Goal: Transaction & Acquisition: Obtain resource

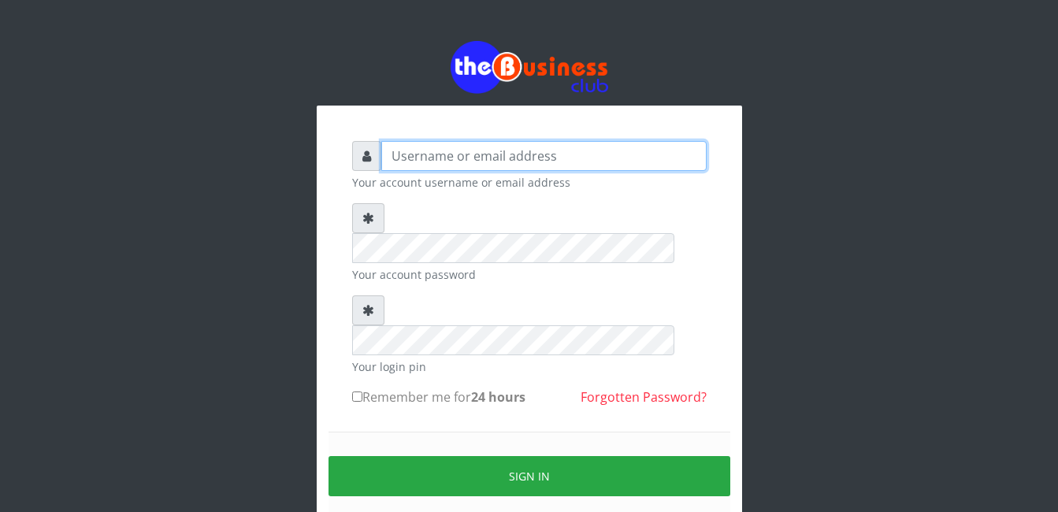
type input "gloworld1"
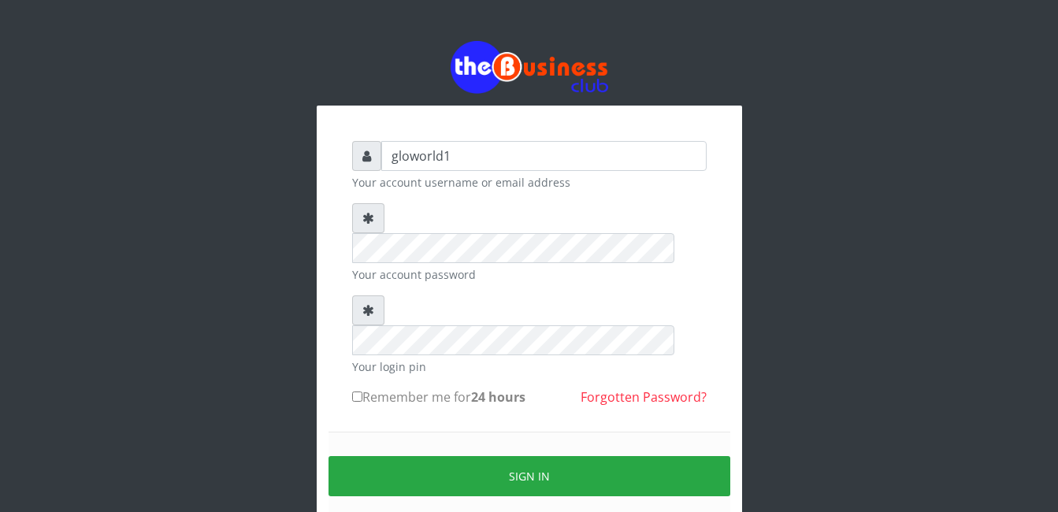
click at [354, 392] on input "Remember me for 24 hours" at bounding box center [357, 397] width 10 height 10
checkbox input "true"
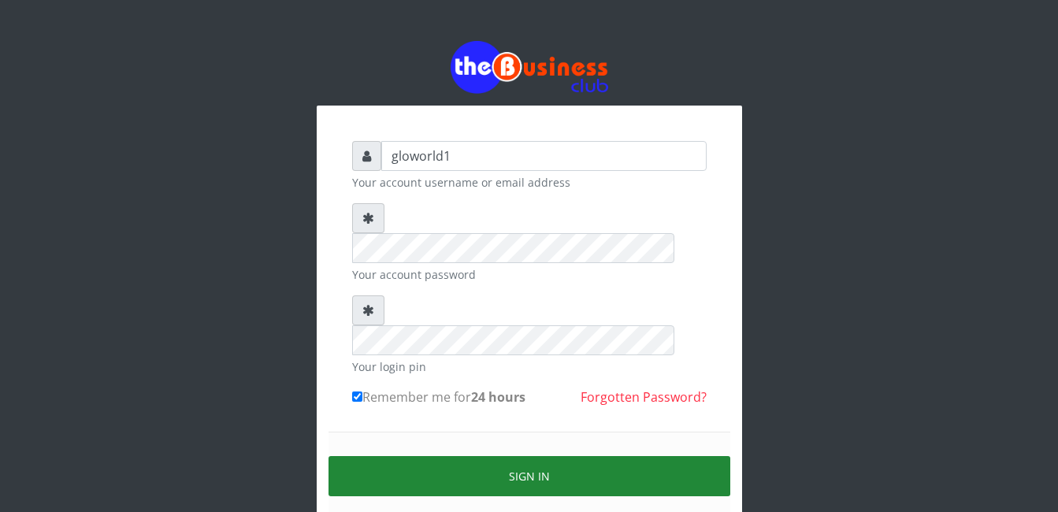
click at [545, 456] on button "Sign in" at bounding box center [530, 476] width 402 height 40
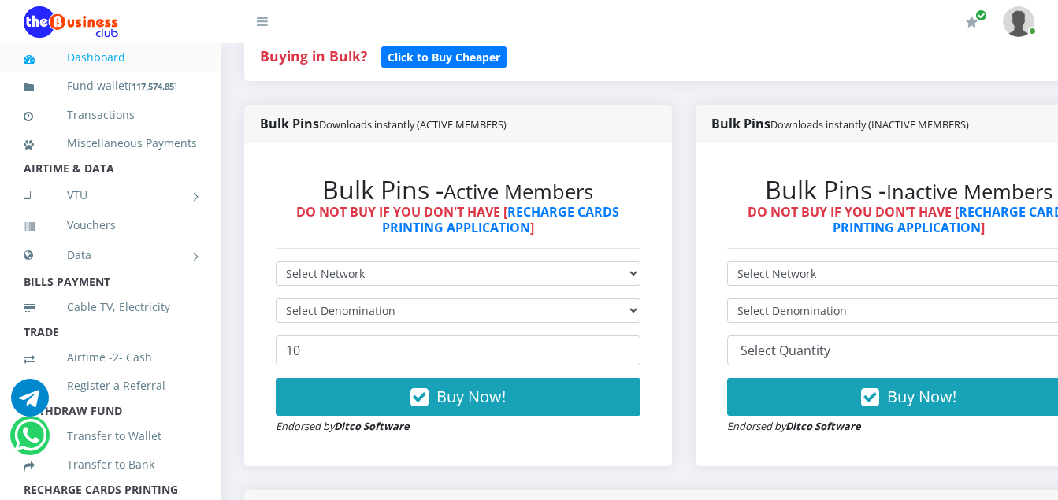
scroll to position [388, 0]
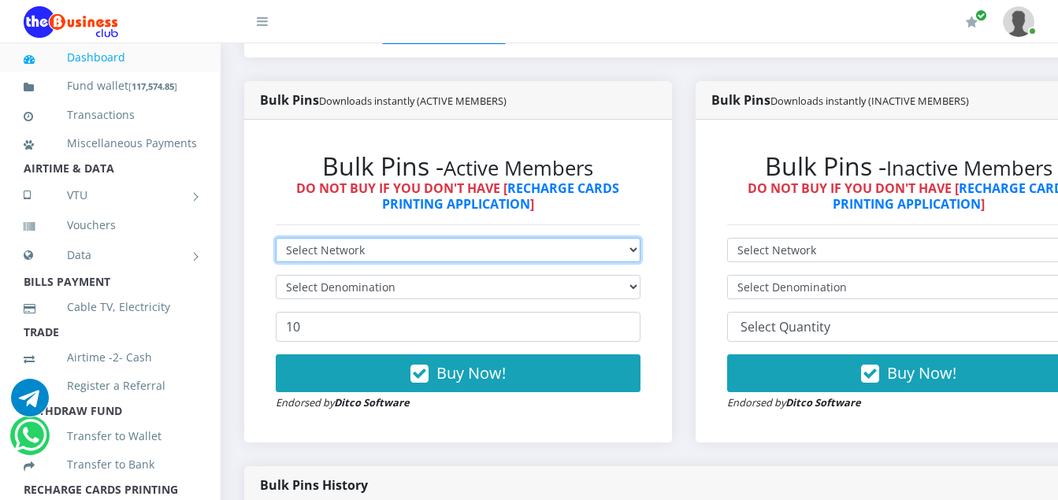
click at [365, 250] on select "Select Network MTN Globacom 9Mobile Airtel" at bounding box center [458, 250] width 365 height 24
select select "MTN"
click at [276, 240] on select "Select Network MTN Globacom 9Mobile Airtel" at bounding box center [458, 250] width 365 height 24
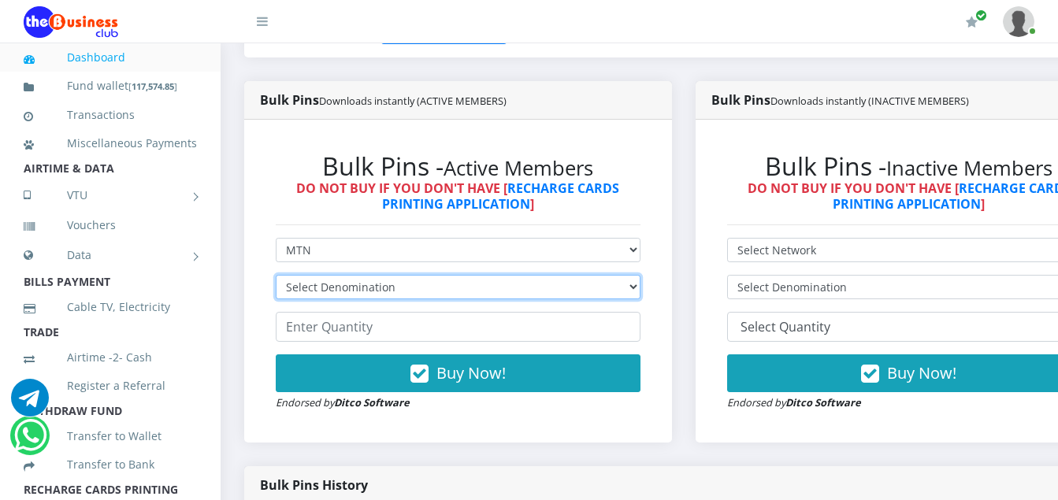
click at [402, 291] on select "Select Denomination MTN NGN100 - ₦96.94 MTN NGN200 - ₦193.88 MTN NGN400 - ₦387.…" at bounding box center [458, 287] width 365 height 24
select select "96.94-100"
click at [276, 277] on select "Select Denomination MTN NGN100 - ₦96.94 MTN NGN200 - ₦193.88 MTN NGN400 - ₦387.…" at bounding box center [458, 287] width 365 height 24
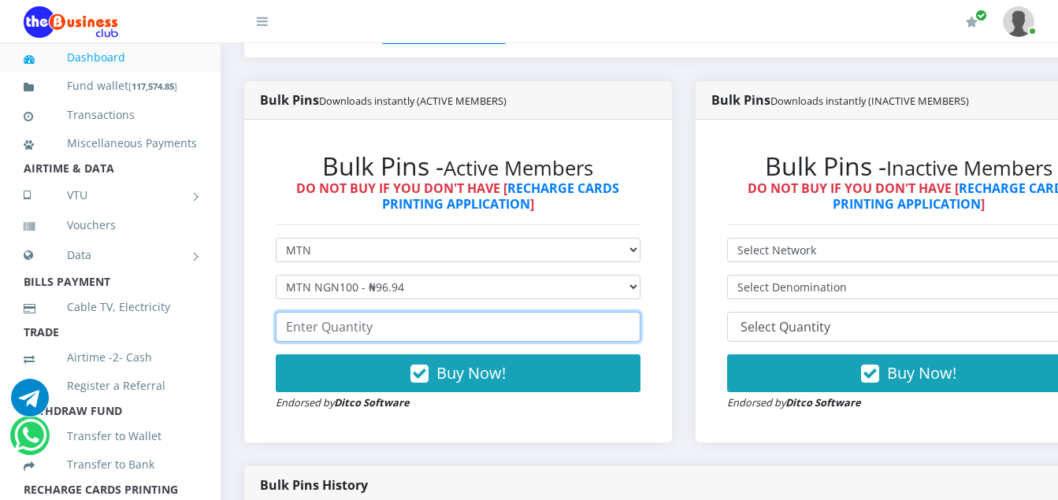
click at [376, 333] on input "number" at bounding box center [458, 327] width 365 height 30
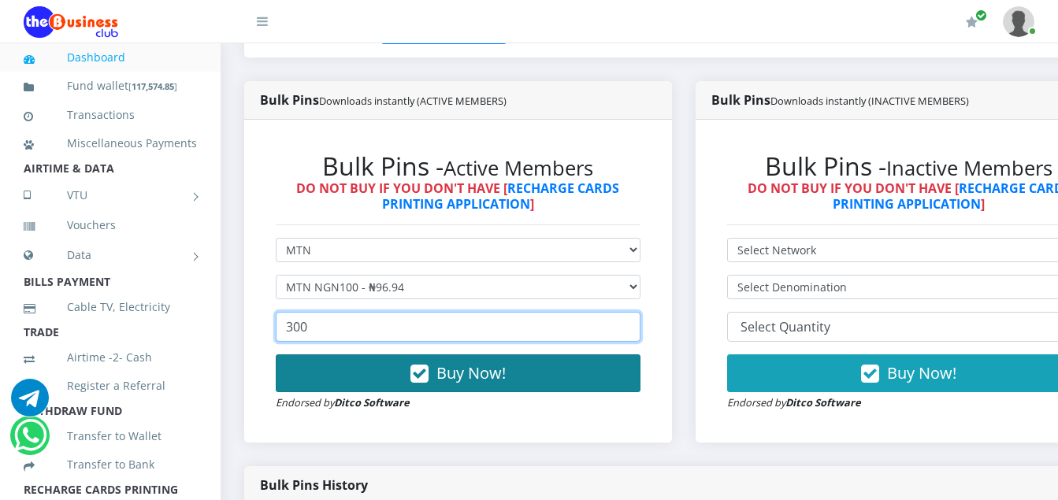
type input "300"
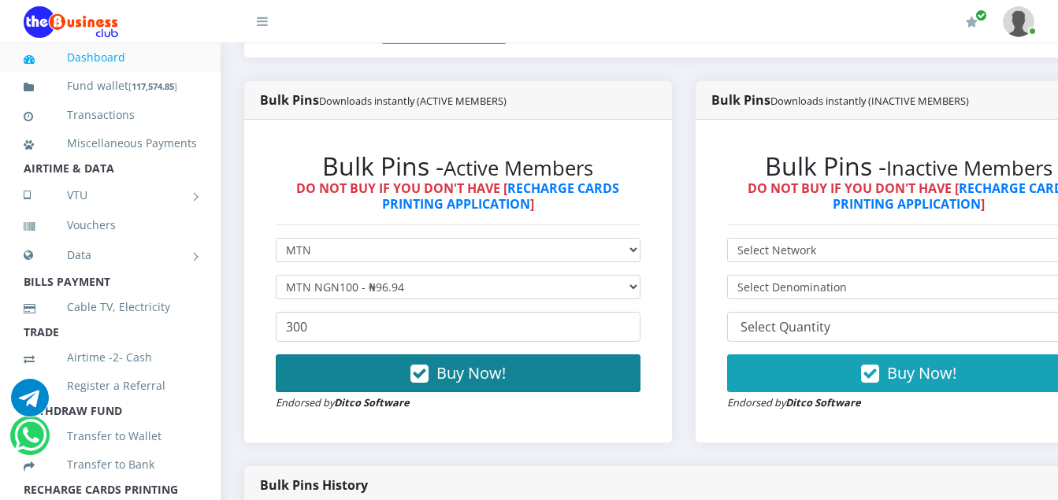
click at [429, 382] on icon "button" at bounding box center [420, 374] width 18 height 16
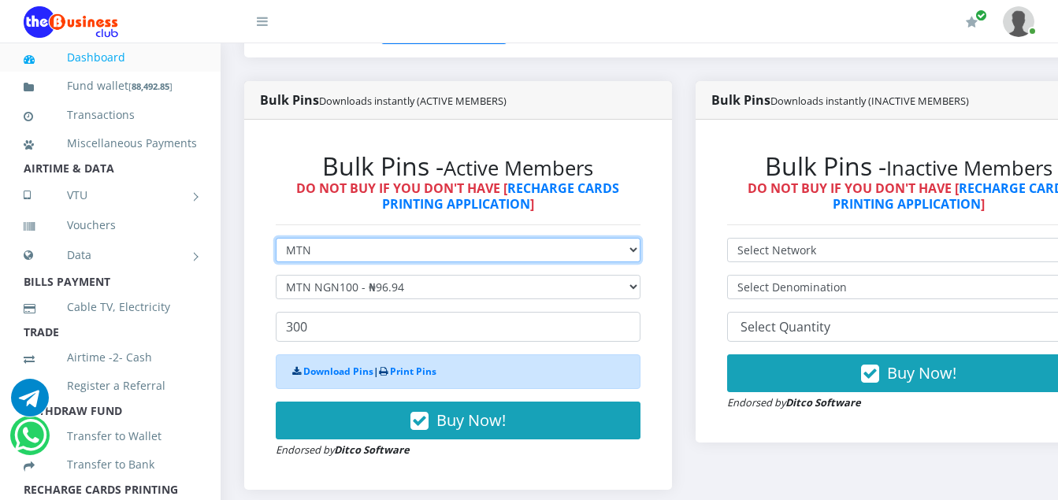
click at [314, 256] on select "Select Network MTN Globacom 9Mobile Airtel" at bounding box center [458, 250] width 365 height 24
select select "Airtel"
click at [276, 240] on select "Select Network MTN Globacom 9Mobile Airtel" at bounding box center [458, 250] width 365 height 24
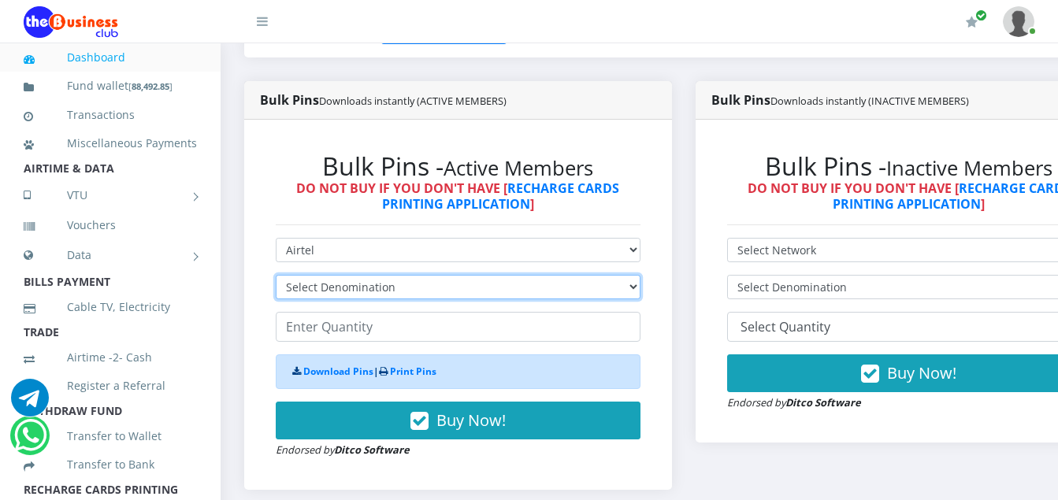
click at [321, 288] on select "Select Denomination Airtel NGN100 - ₦96.36 Airtel NGN200 - ₦192.72 Airtel NGN50…" at bounding box center [458, 287] width 365 height 24
select select "96.36-100"
click at [276, 277] on select "Select Denomination Airtel NGN100 - ₦96.36 Airtel NGN200 - ₦192.72 Airtel NGN50…" at bounding box center [458, 287] width 365 height 24
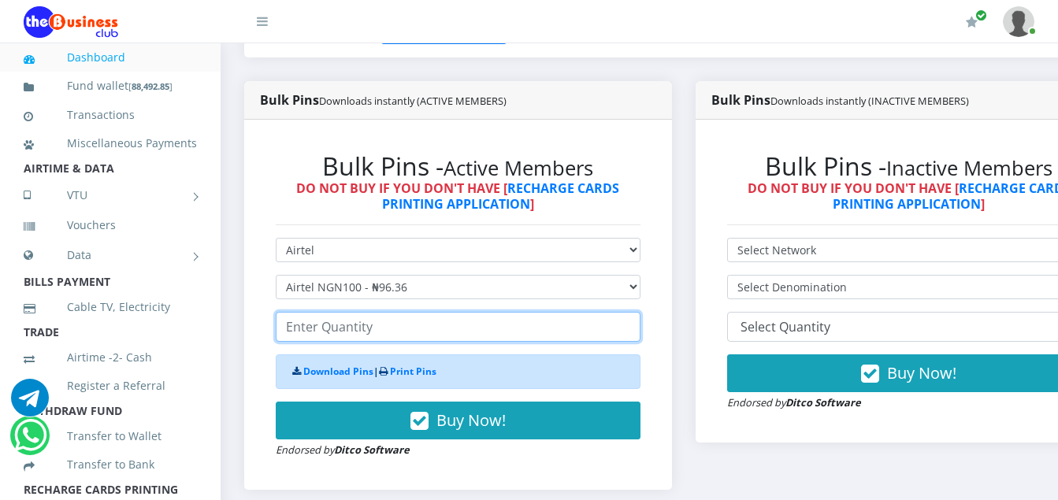
click at [384, 332] on input "number" at bounding box center [458, 327] width 365 height 30
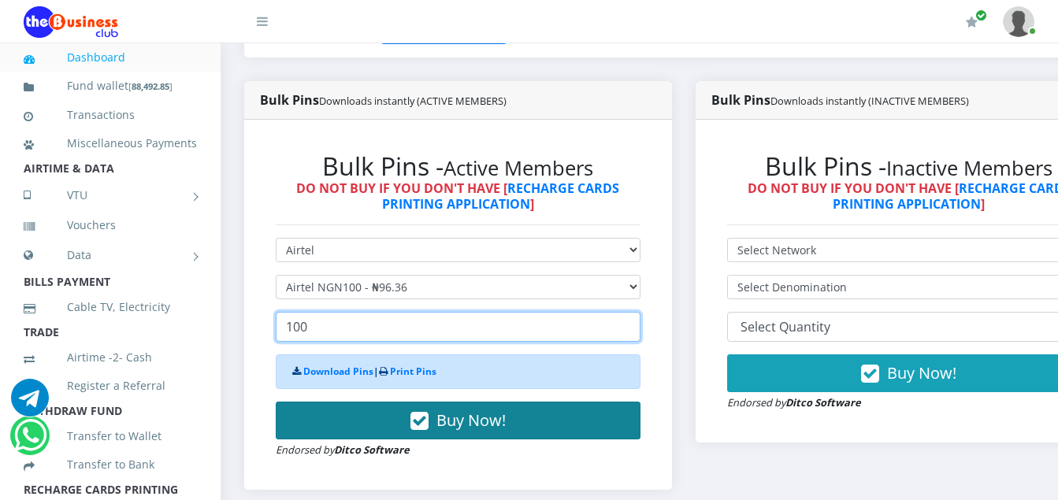
type input "100"
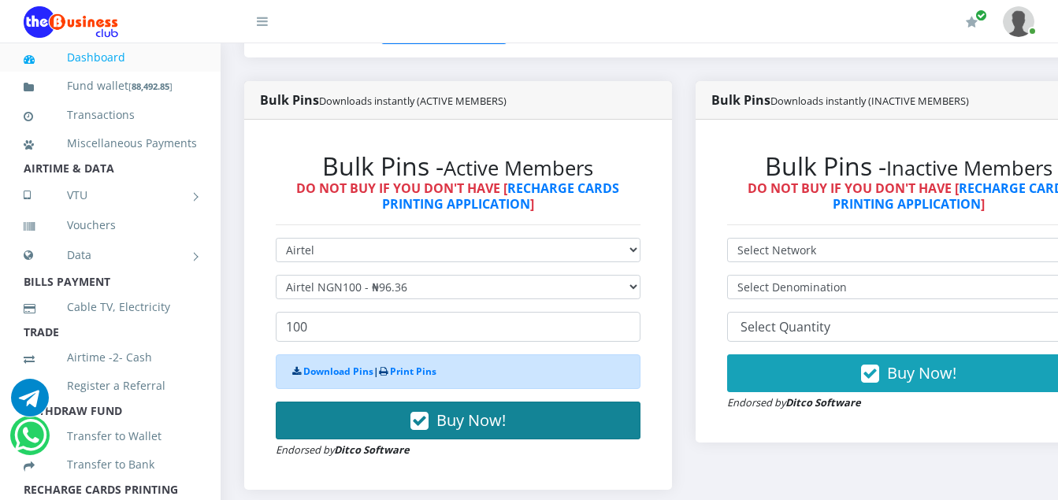
click at [429, 426] on icon "button" at bounding box center [420, 422] width 18 height 16
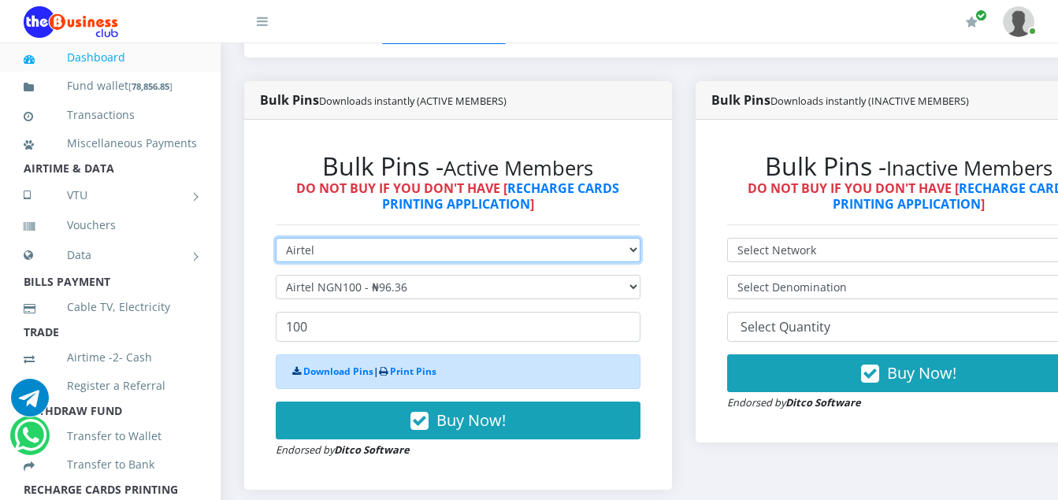
click at [318, 255] on select "Select Network MTN Globacom 9Mobile Airtel" at bounding box center [458, 250] width 365 height 24
select select "MTN"
click at [276, 240] on select "Select Network MTN Globacom 9Mobile Airtel" at bounding box center [458, 250] width 365 height 24
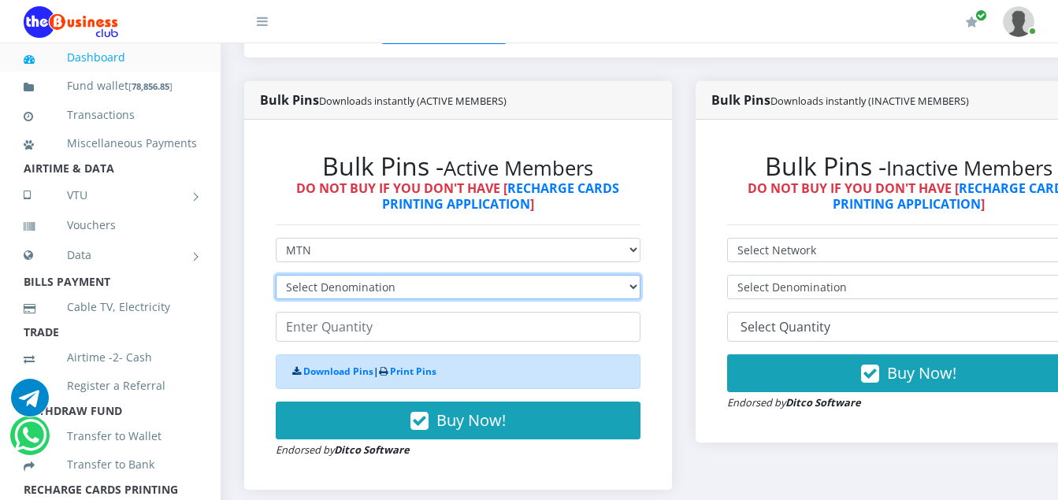
click at [392, 288] on select "Select Denomination MTN NGN100 - ₦96.94 MTN NGN200 - ₦193.88 MTN NGN400 - ₦387.…" at bounding box center [458, 287] width 365 height 24
select select "193.88-200"
click at [276, 277] on select "Select Denomination MTN NGN100 - ₦96.94 MTN NGN200 - ₦193.88 MTN NGN400 - ₦387.…" at bounding box center [458, 287] width 365 height 24
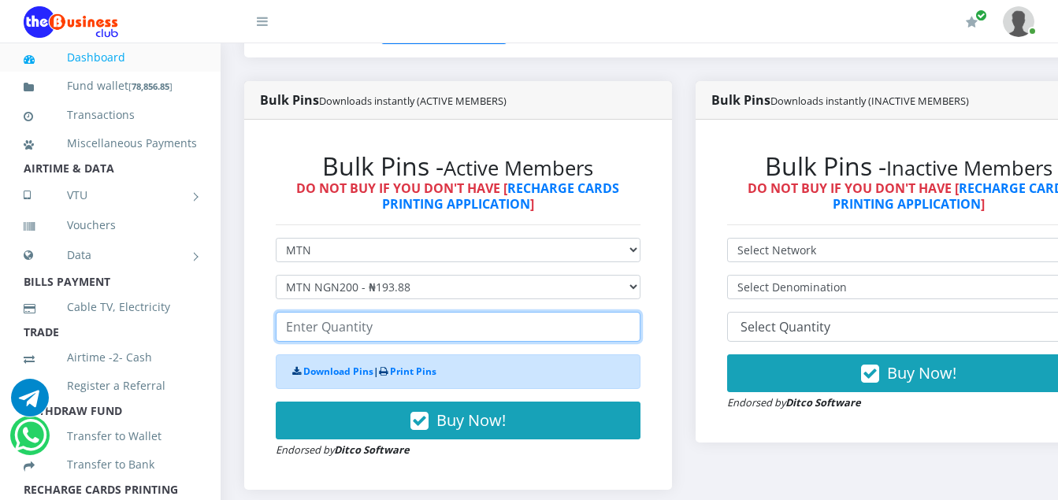
click at [376, 339] on input "number" at bounding box center [458, 327] width 365 height 30
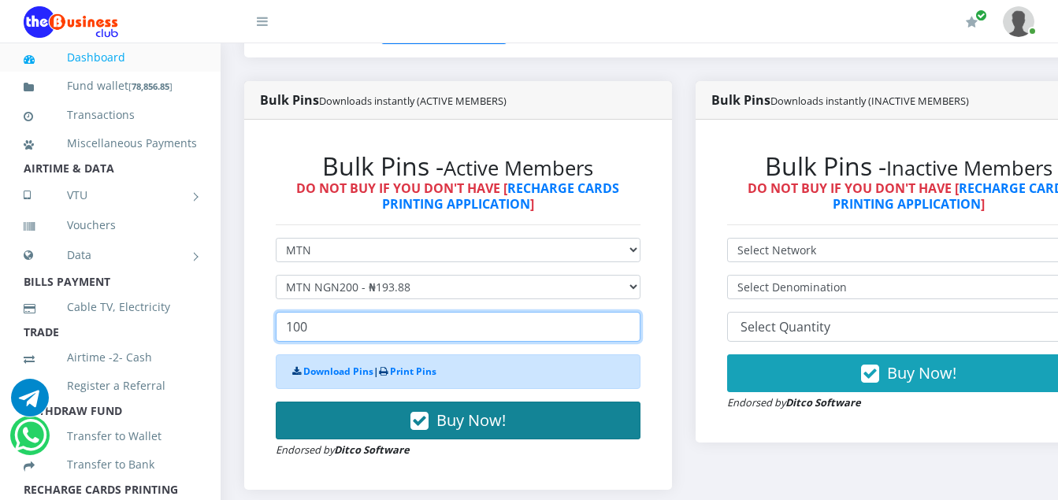
type input "100"
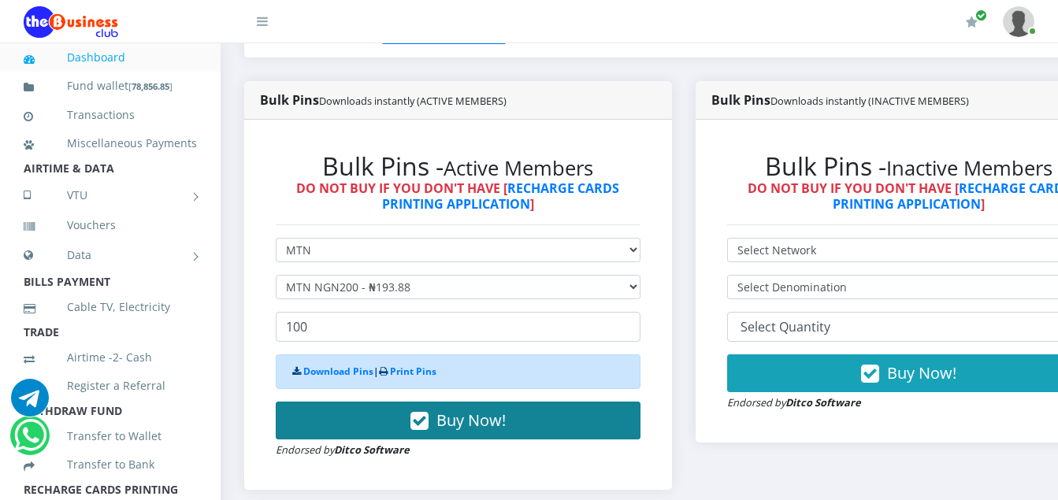
click at [424, 427] on icon "button" at bounding box center [420, 422] width 18 height 16
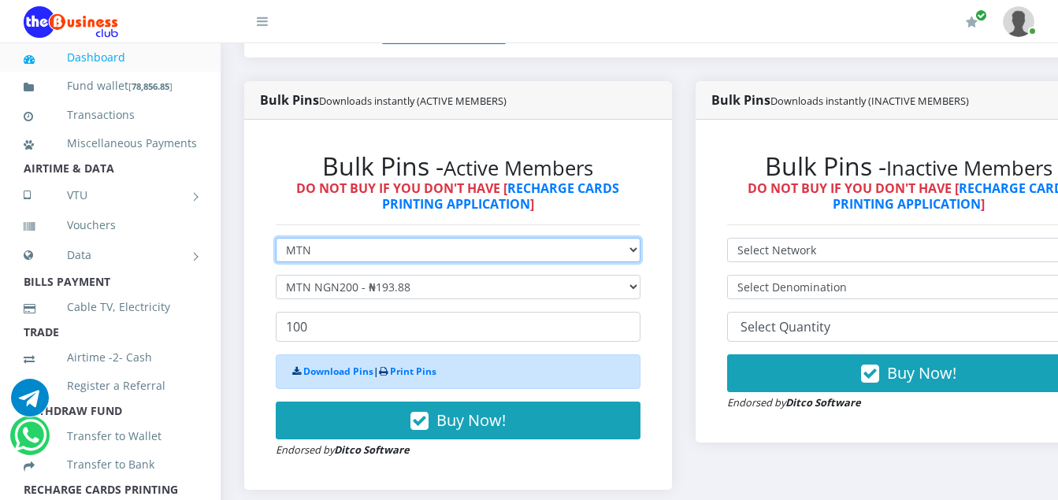
click at [314, 257] on select "Select Network MTN Globacom 9Mobile Airtel" at bounding box center [458, 250] width 365 height 24
select select "Airtel"
click at [276, 240] on select "Select Network MTN Globacom 9Mobile Airtel" at bounding box center [458, 250] width 365 height 24
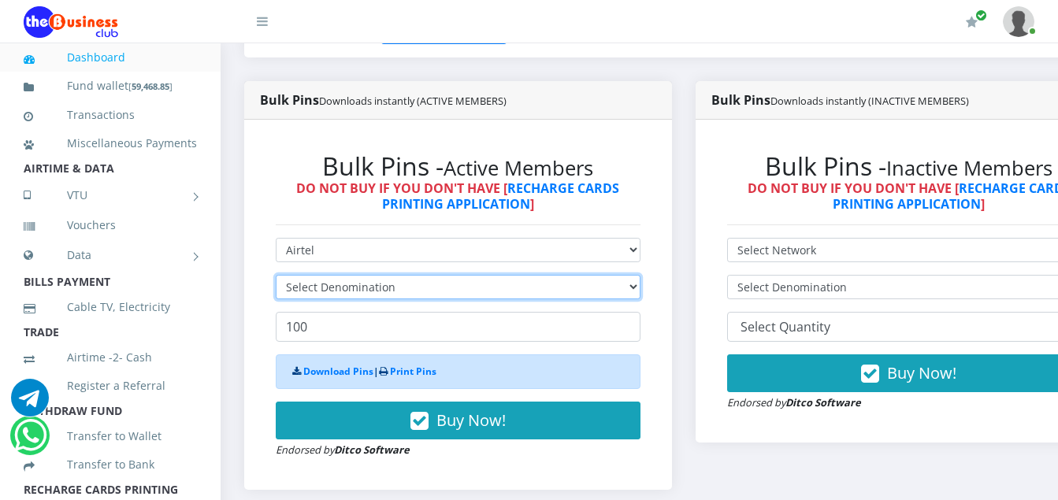
click at [405, 288] on select "Select Denomination" at bounding box center [458, 287] width 365 height 24
select select "192.72-200"
click at [276, 277] on select "Select Denomination Airtel NGN100 - ₦96.36 Airtel NGN200 - ₦192.72 Airtel NGN50…" at bounding box center [458, 287] width 365 height 24
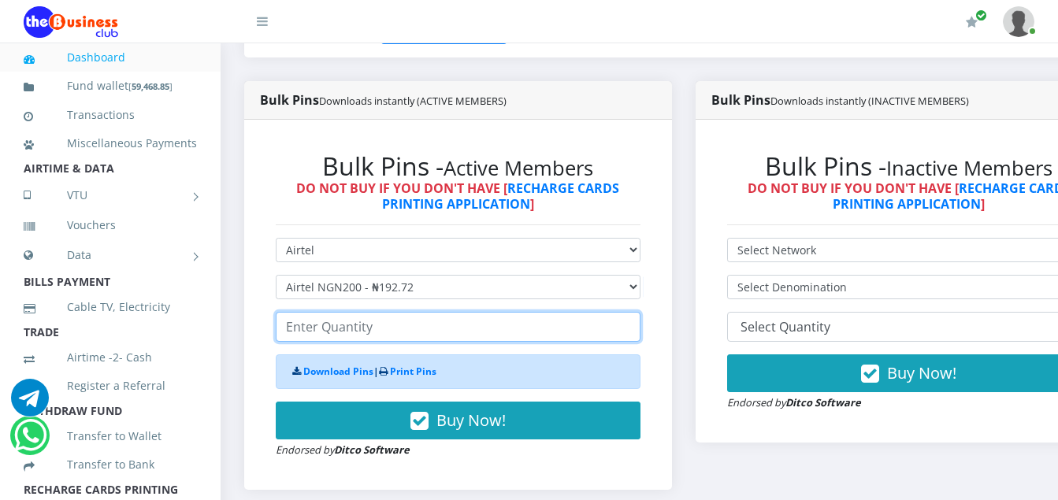
click at [375, 333] on input "number" at bounding box center [458, 327] width 365 height 30
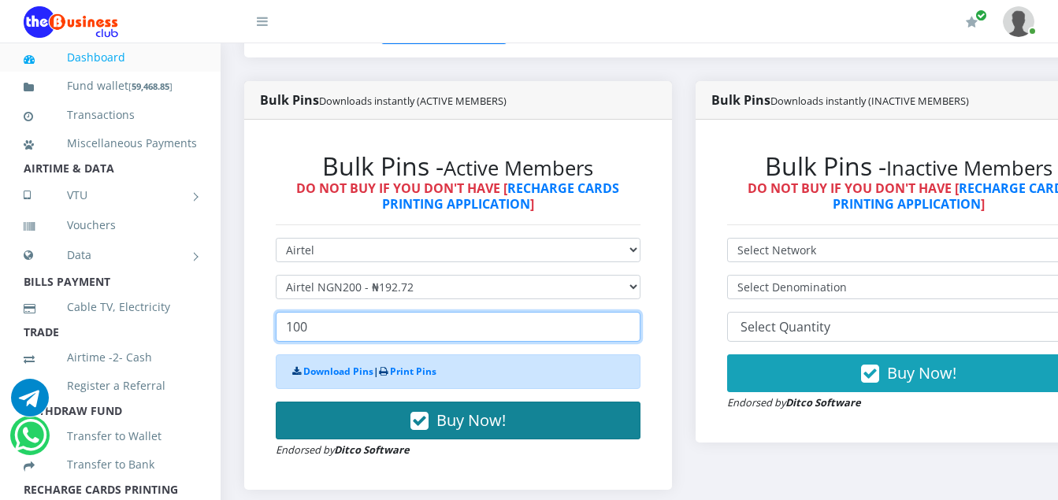
type input "100"
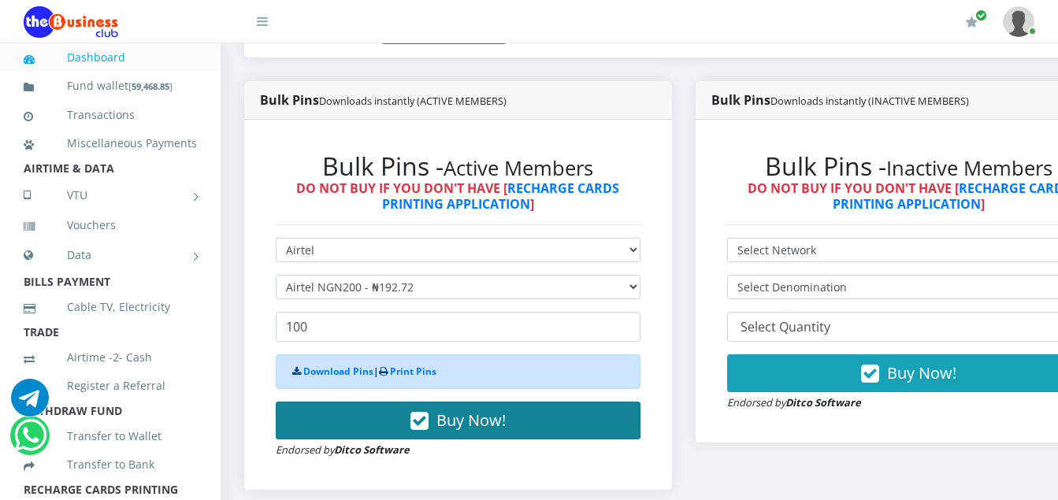
click at [428, 425] on icon "button" at bounding box center [420, 422] width 18 height 16
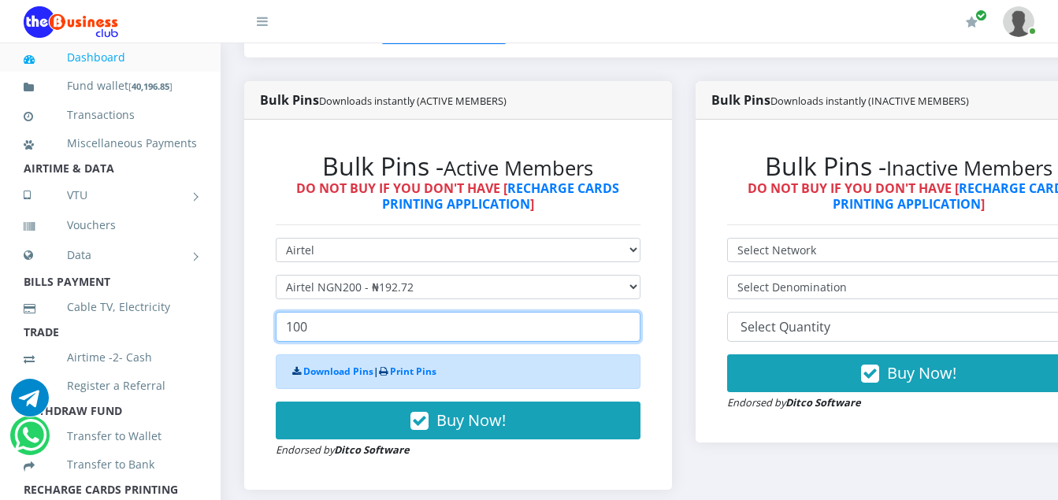
click at [310, 336] on input "100" at bounding box center [458, 327] width 365 height 30
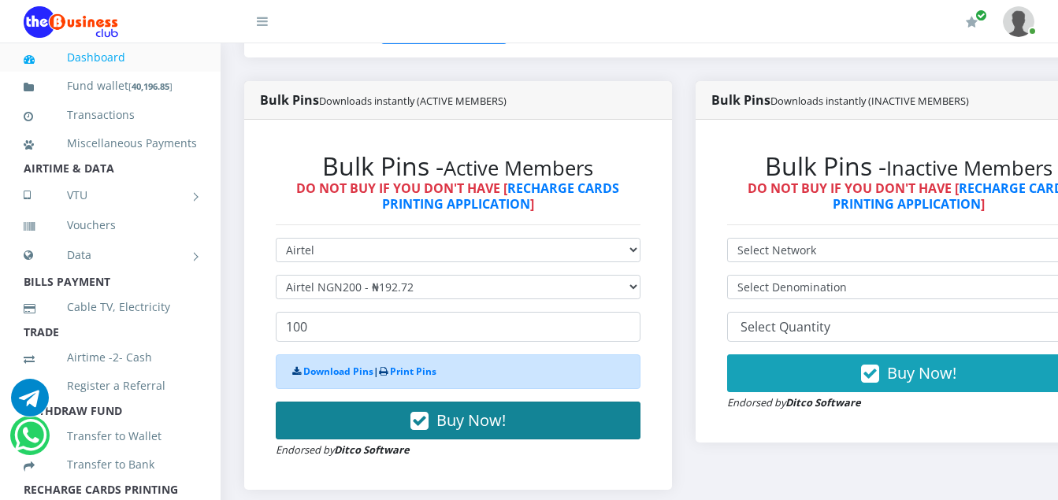
click at [427, 420] on icon "button" at bounding box center [420, 422] width 18 height 16
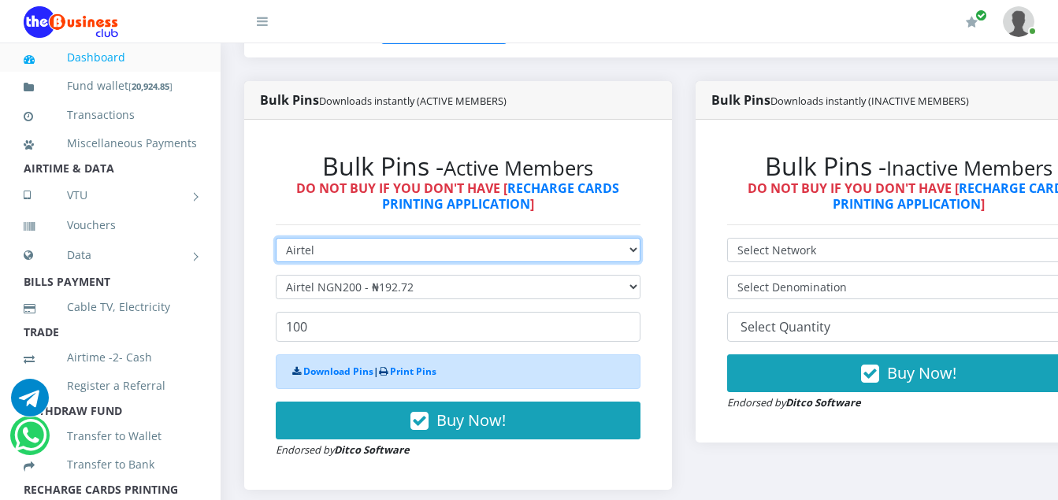
click at [318, 251] on select "Select Network MTN Globacom 9Mobile Airtel" at bounding box center [458, 250] width 365 height 24
select select "MTN"
click at [276, 240] on select "Select Network MTN Globacom 9Mobile Airtel" at bounding box center [458, 250] width 365 height 24
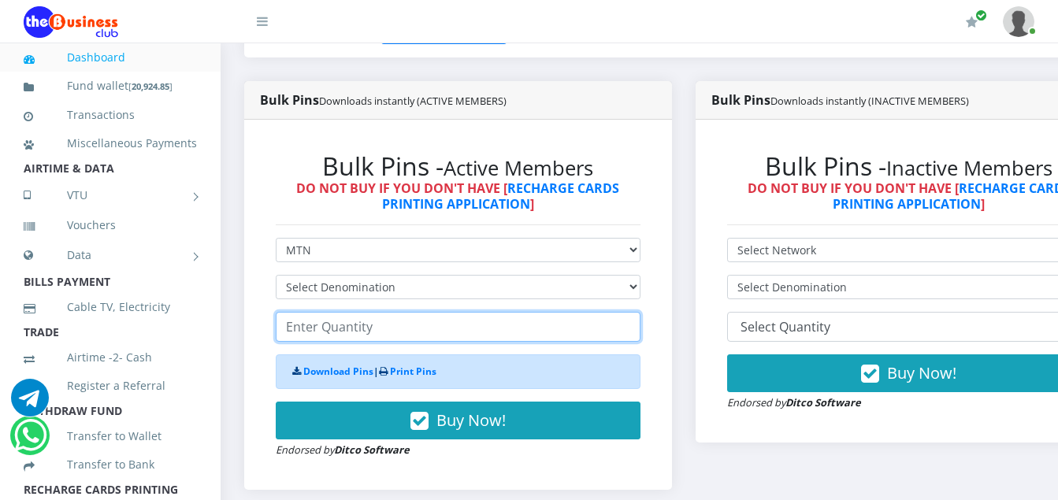
click at [314, 333] on input "number" at bounding box center [458, 327] width 365 height 30
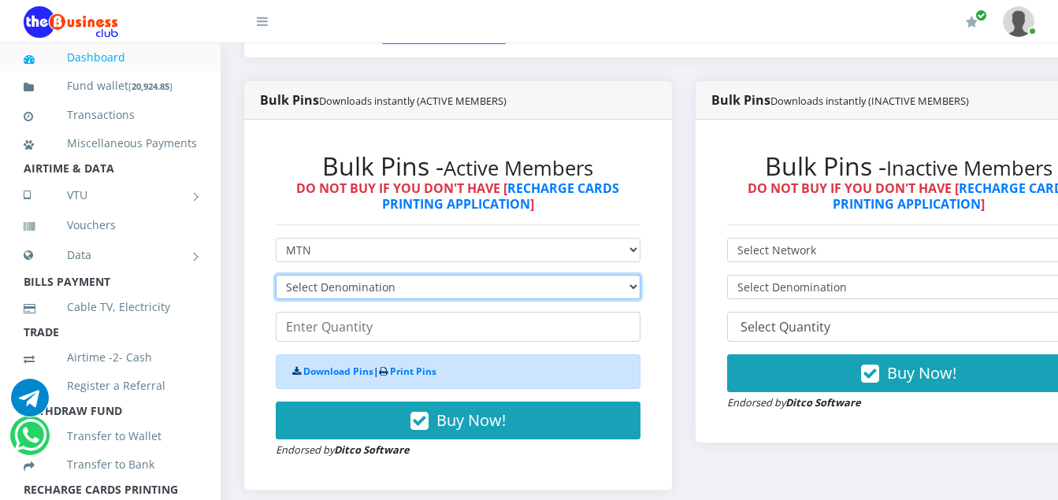
click at [387, 292] on select "Select Denomination MTN NGN100 - ₦96.94 MTN NGN200 - ₦193.88 MTN NGN400 - ₦387.…" at bounding box center [458, 287] width 365 height 24
select select "484.7-500"
click at [276, 277] on select "Select Denomination MTN NGN100 - ₦96.94 MTN NGN200 - ₦193.88 MTN NGN400 - ₦387.…" at bounding box center [458, 287] width 365 height 24
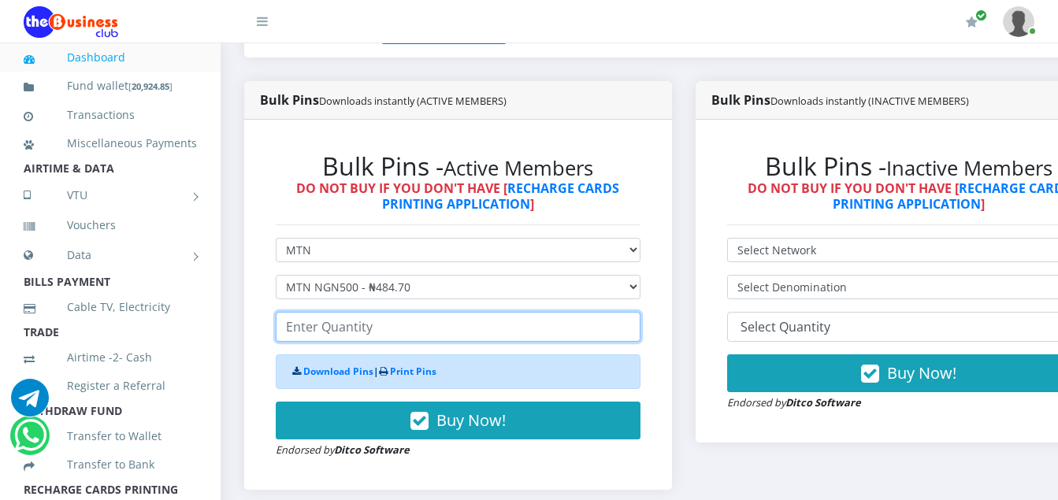
click at [373, 333] on input "number" at bounding box center [458, 327] width 365 height 30
click at [370, 331] on input "number" at bounding box center [458, 327] width 365 height 30
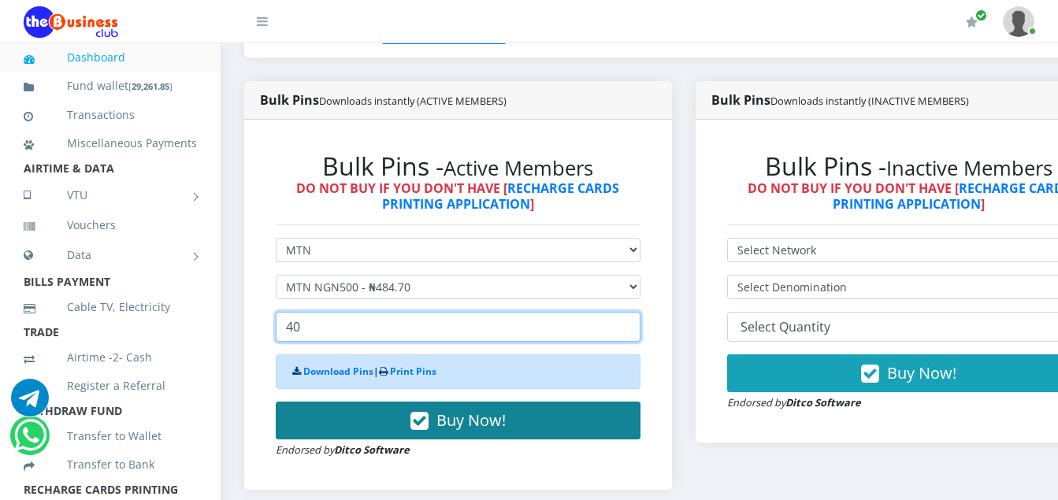
type input "40"
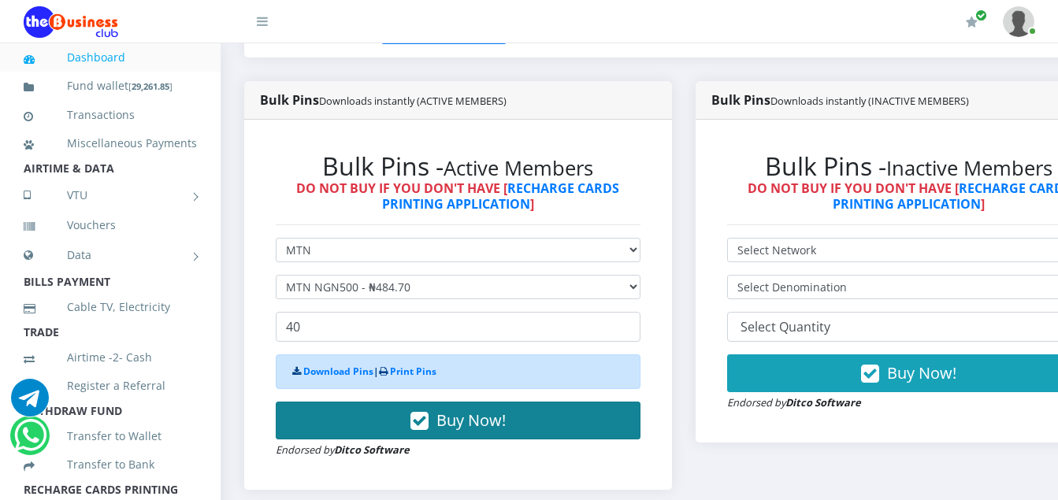
click at [429, 426] on icon "button" at bounding box center [420, 422] width 18 height 16
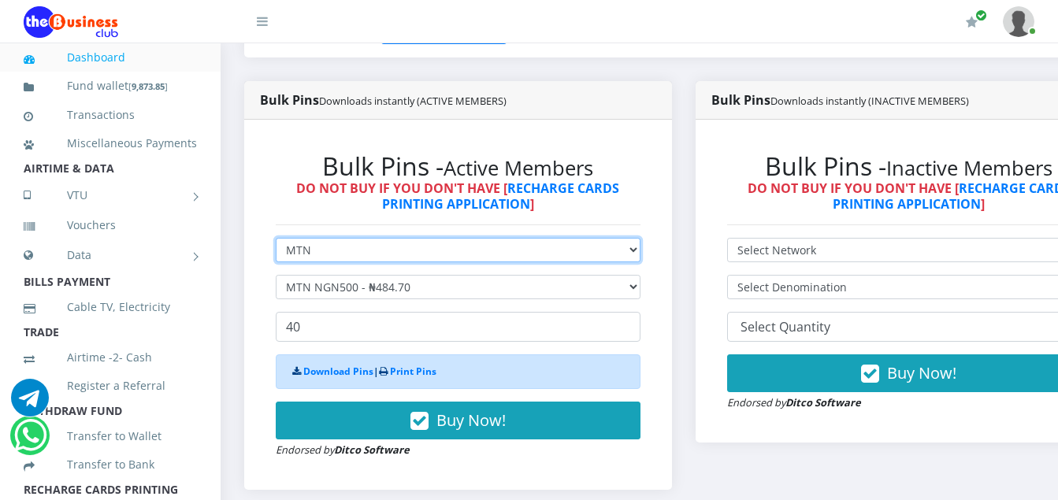
click at [318, 247] on select "Select Network MTN Globacom 9Mobile Airtel" at bounding box center [458, 250] width 365 height 24
click at [276, 240] on select "Select Network MTN Globacom 9Mobile Airtel" at bounding box center [458, 250] width 365 height 24
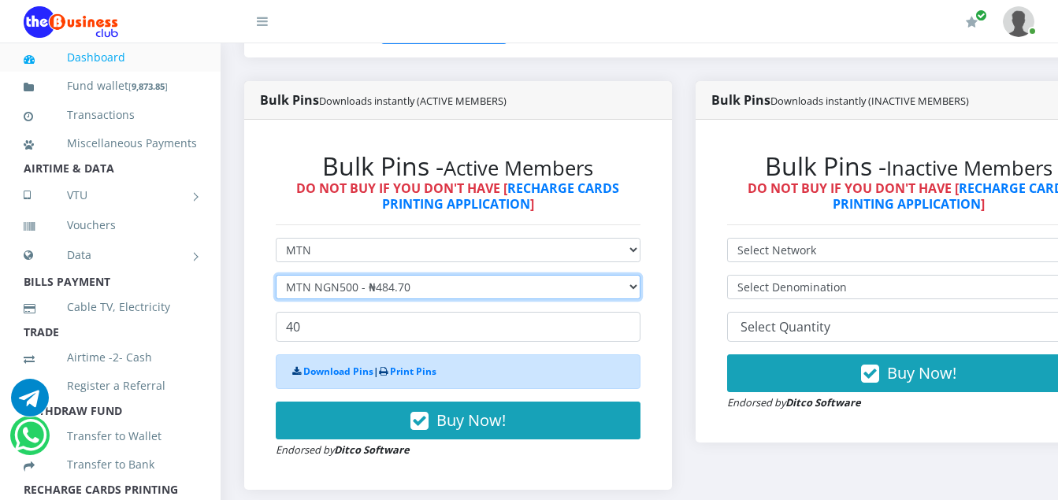
click at [404, 292] on select "Select Denomination MTN NGN100 - ₦96.94 MTN NGN200 - ₦193.88 MTN NGN400 - ₦387.…" at bounding box center [458, 287] width 365 height 24
select select "96.94-100"
click at [276, 277] on select "Select Denomination MTN NGN100 - ₦96.94 MTN NGN200 - ₦193.88 MTN NGN400 - ₦387.…" at bounding box center [458, 287] width 365 height 24
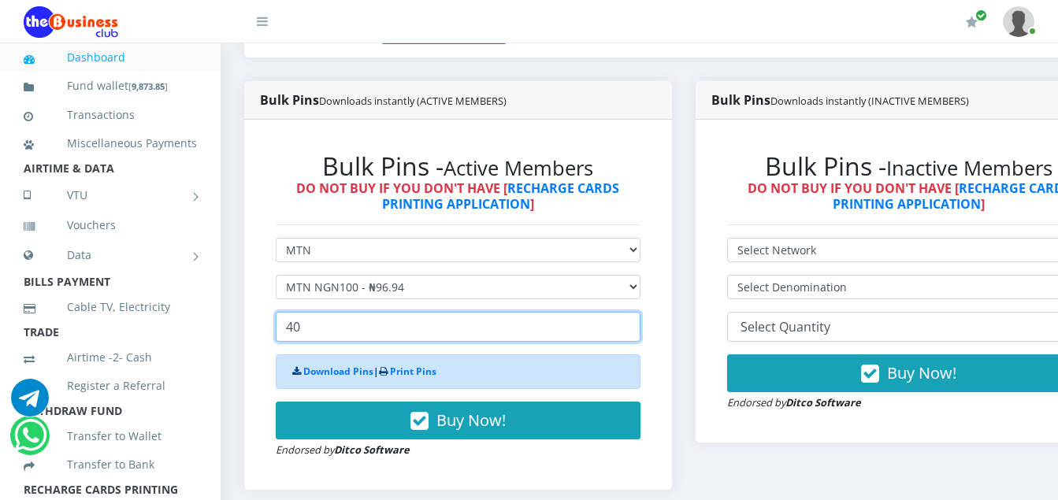
click at [303, 329] on input "40" at bounding box center [458, 327] width 365 height 30
type input "4"
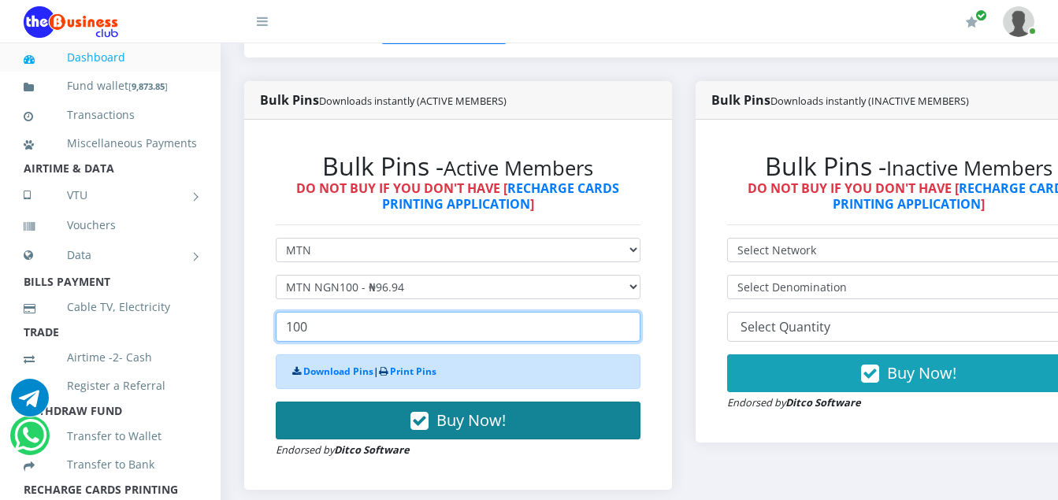
type input "100"
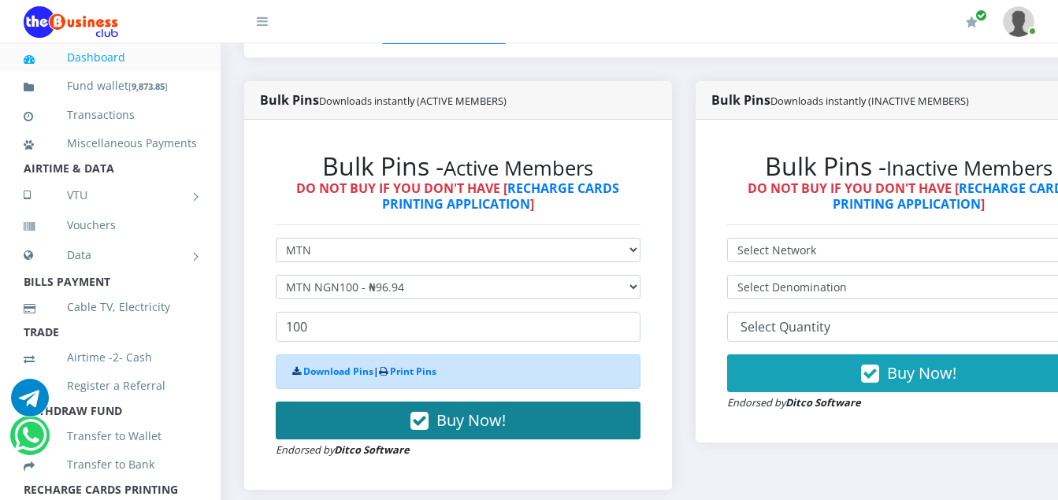
click at [422, 426] on icon "button" at bounding box center [420, 422] width 18 height 16
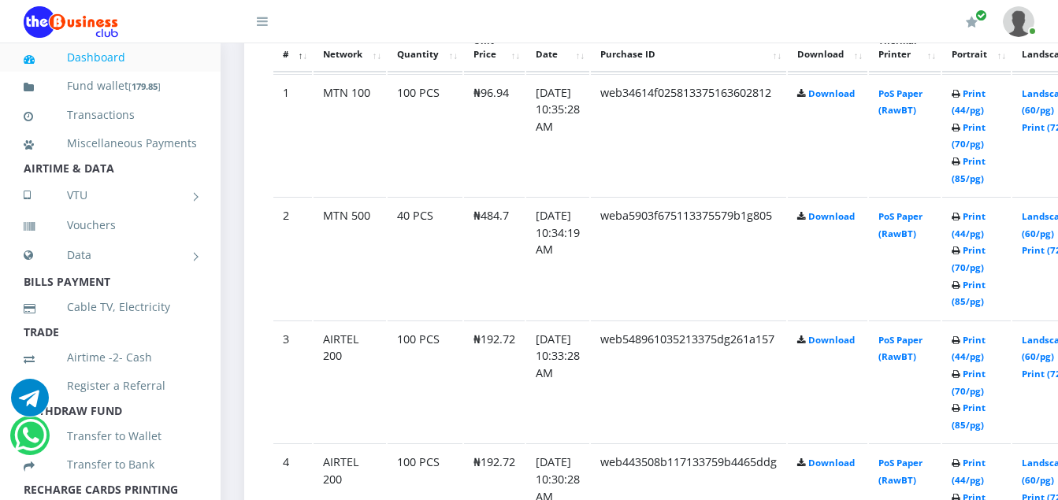
scroll to position [946, 0]
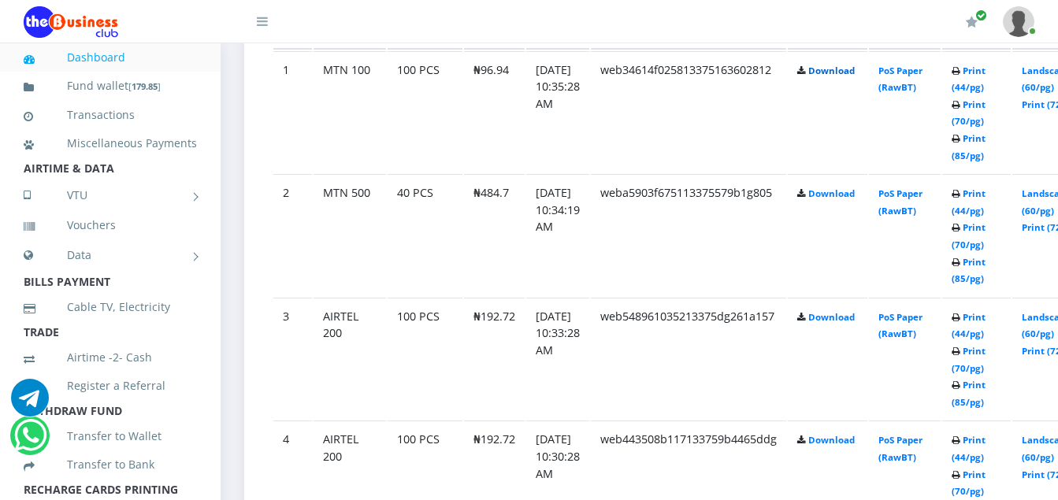
click at [855, 76] on link "Download" at bounding box center [832, 71] width 46 height 12
click at [855, 199] on link "Download" at bounding box center [832, 194] width 46 height 12
click at [852, 72] on link "Download" at bounding box center [832, 71] width 46 height 12
click at [854, 321] on link "Download" at bounding box center [832, 317] width 46 height 12
click at [853, 444] on link "Download" at bounding box center [832, 440] width 46 height 12
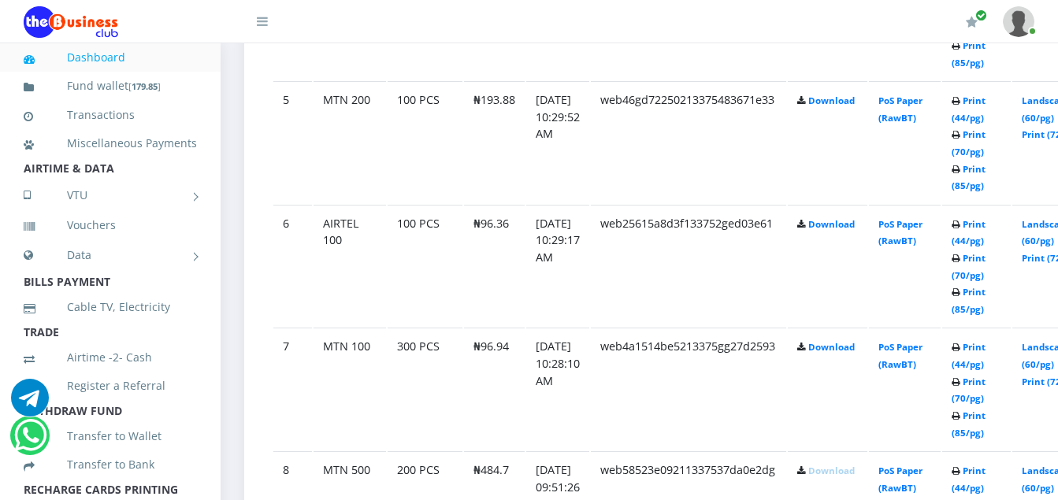
scroll to position [1418, 0]
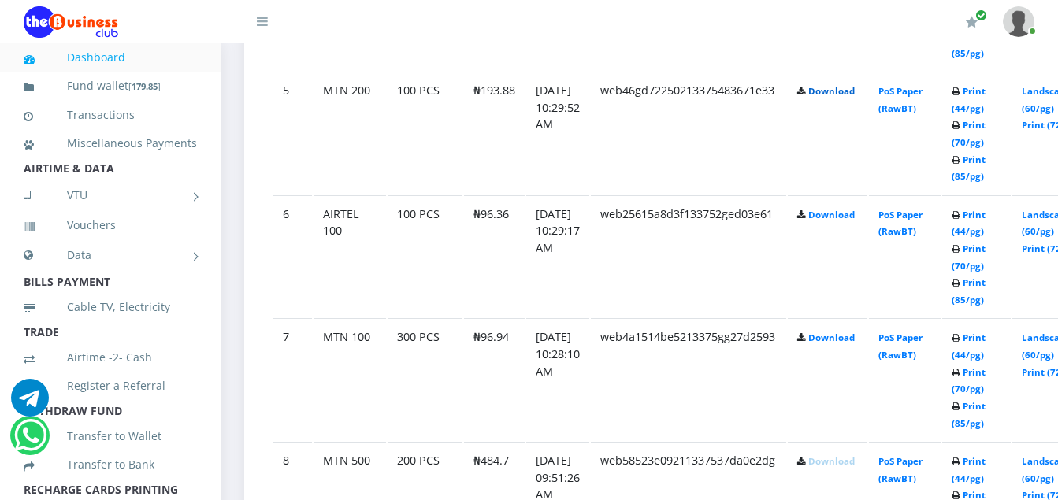
click at [855, 94] on link "Download" at bounding box center [832, 91] width 46 height 12
click at [855, 341] on link "Download" at bounding box center [832, 338] width 46 height 12
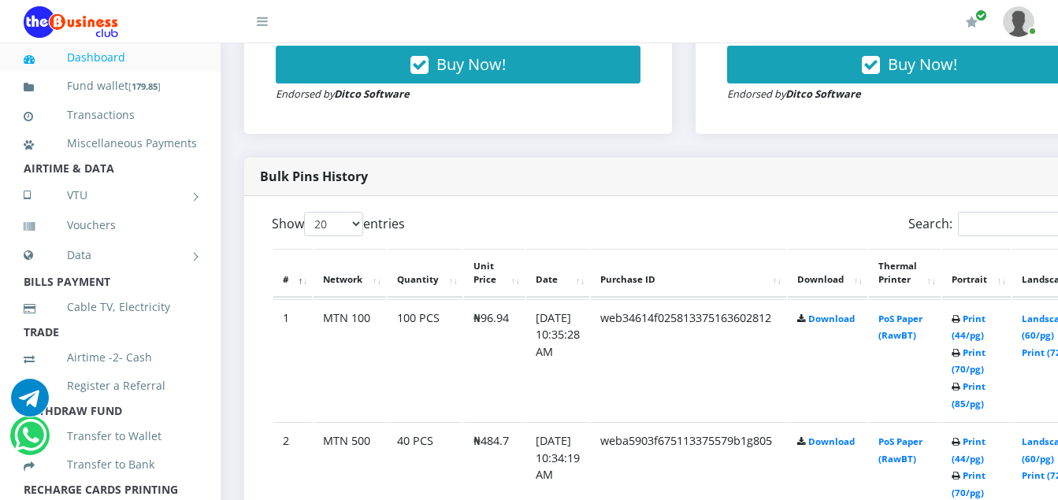
scroll to position [703, 0]
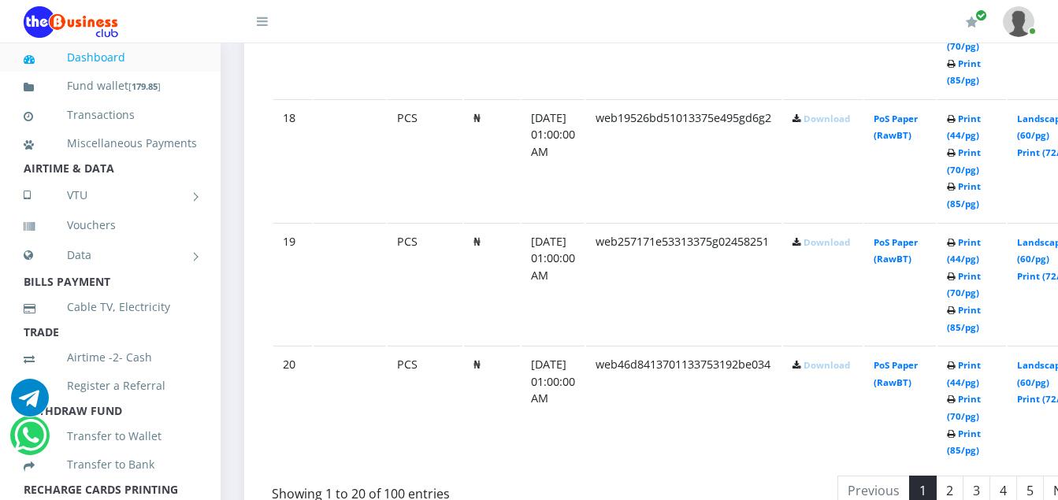
scroll to position [3006, 0]
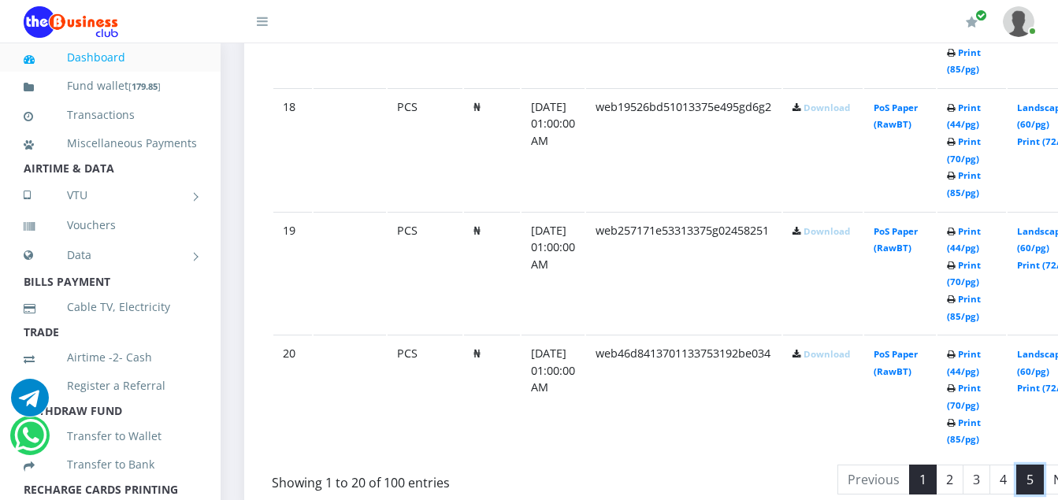
click at [1044, 482] on link "5" at bounding box center [1031, 480] width 28 height 30
click at [1017, 489] on link "4" at bounding box center [1003, 480] width 28 height 30
click at [936, 481] on link "1" at bounding box center [923, 480] width 28 height 30
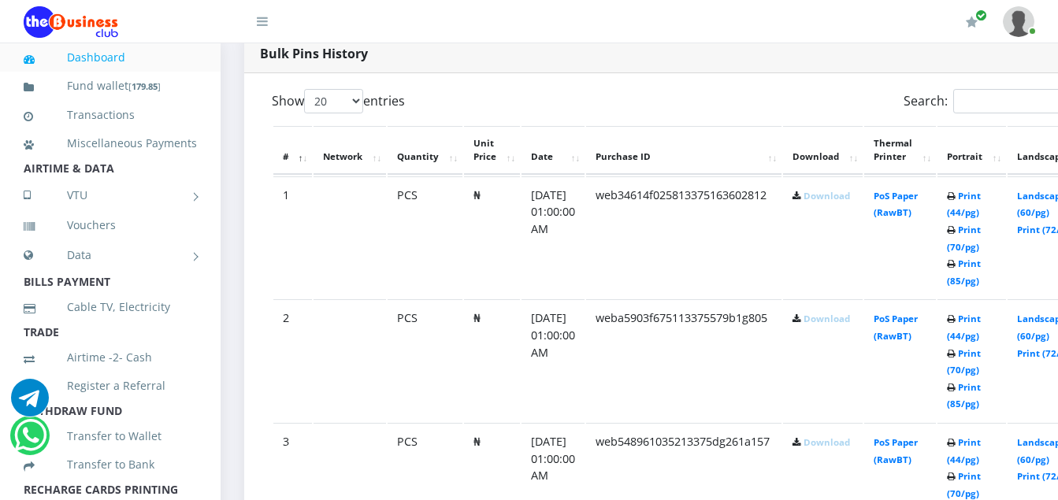
scroll to position [802, 0]
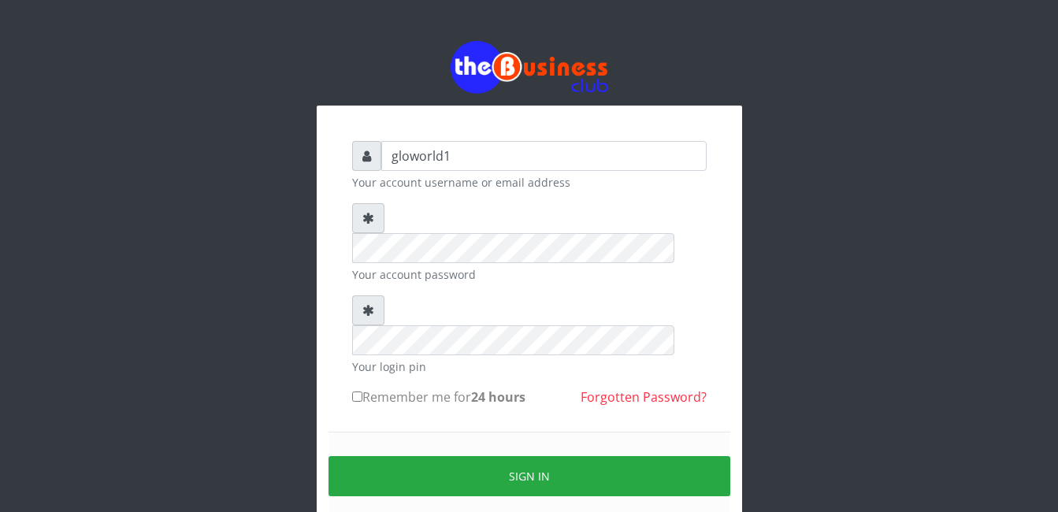
click at [355, 392] on input "Remember me for 24 hours" at bounding box center [357, 397] width 10 height 10
checkbox input "true"
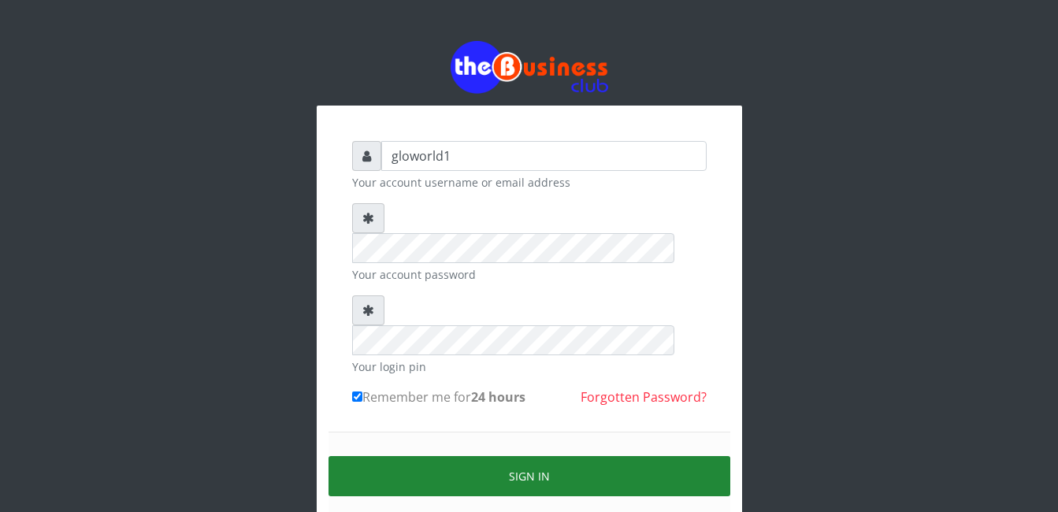
click at [539, 456] on button "Sign in" at bounding box center [530, 476] width 402 height 40
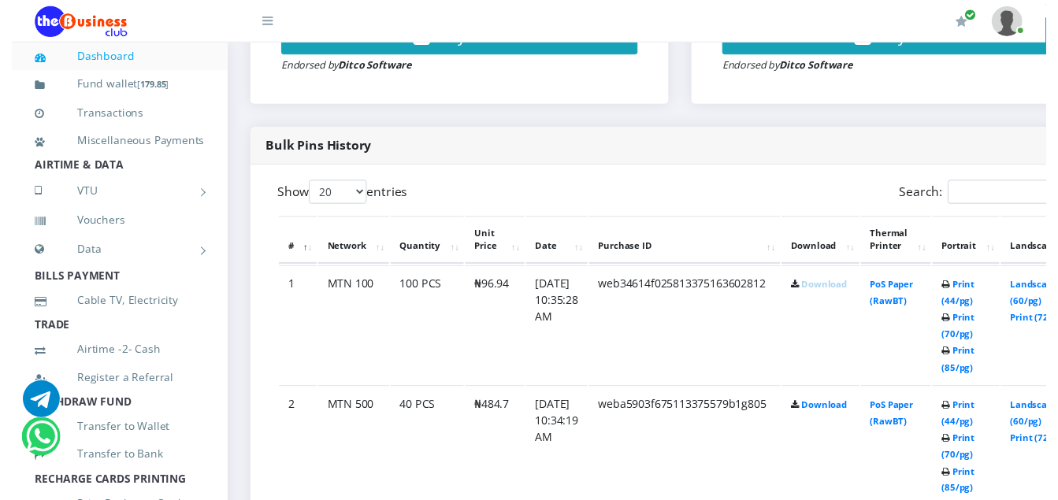
scroll to position [741, 0]
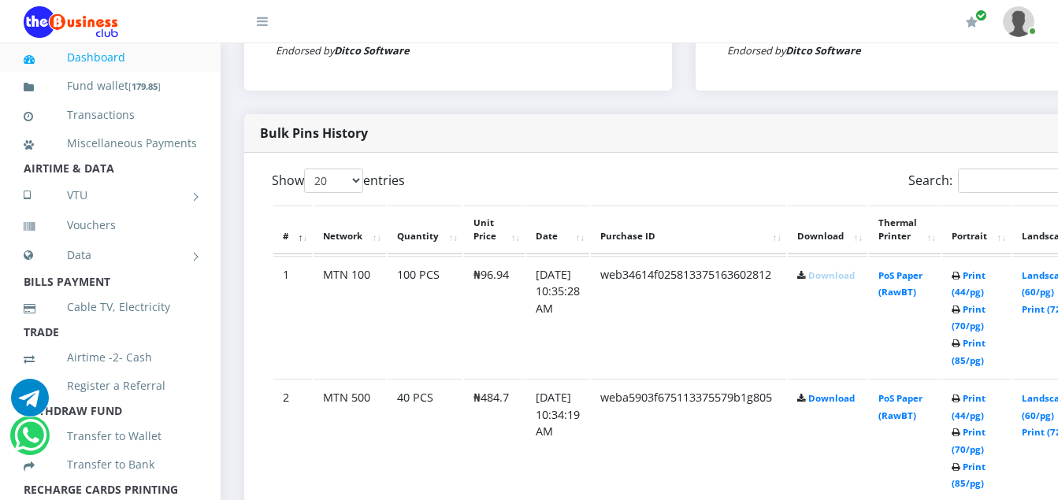
click at [855, 278] on link "Download" at bounding box center [832, 276] width 46 height 12
click at [854, 403] on link "Download" at bounding box center [832, 398] width 46 height 12
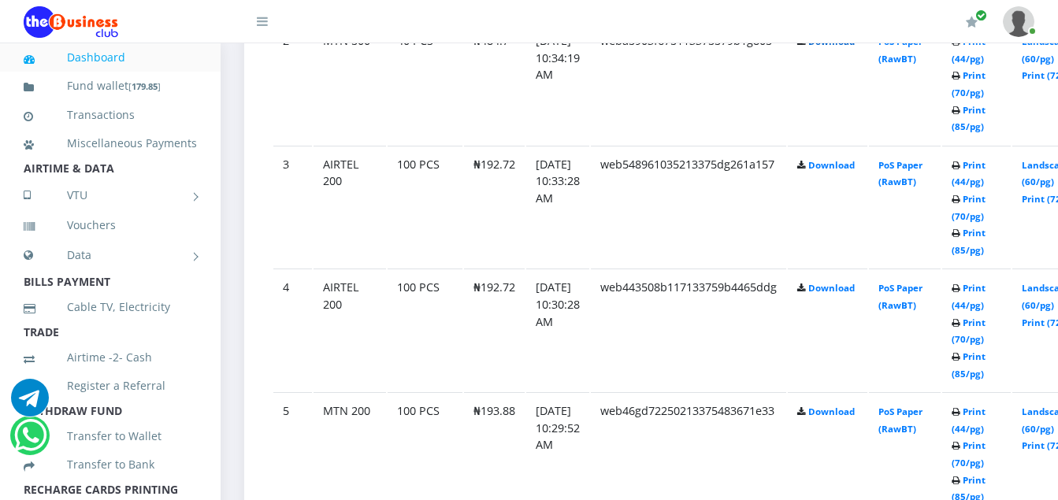
scroll to position [1129, 0]
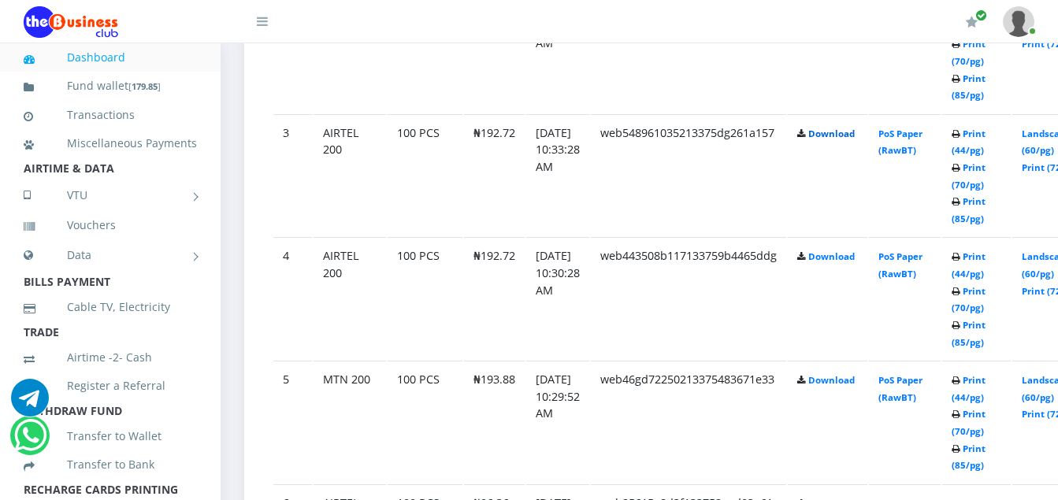
click at [847, 139] on link "Download" at bounding box center [832, 134] width 46 height 12
click at [855, 261] on link "Download" at bounding box center [832, 257] width 46 height 12
click at [846, 386] on link "Download" at bounding box center [832, 380] width 46 height 12
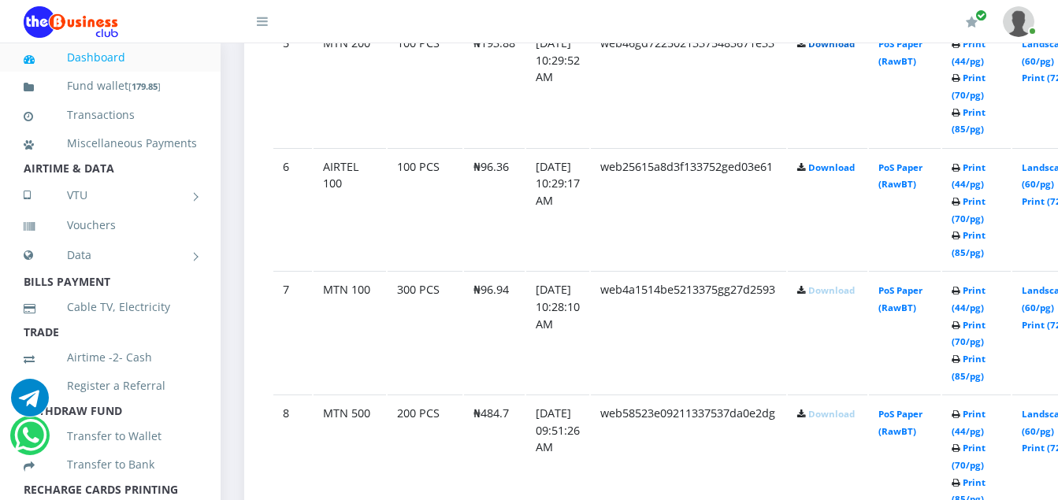
scroll to position [1507, 0]
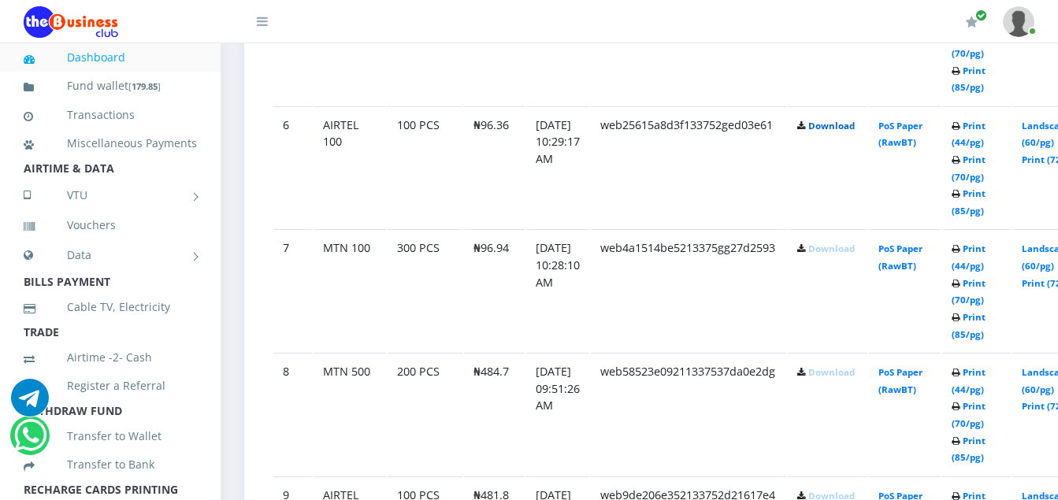
click at [849, 129] on link "Download" at bounding box center [832, 126] width 46 height 12
click at [670, 194] on td "web25615a8d3f133752ged03e61" at bounding box center [688, 167] width 195 height 122
click at [852, 255] on link "Download" at bounding box center [832, 249] width 46 height 12
click at [675, 27] on div "My Profile Settings Logout" at bounding box center [666, 22] width 735 height 44
